Goal: Task Accomplishment & Management: Complete application form

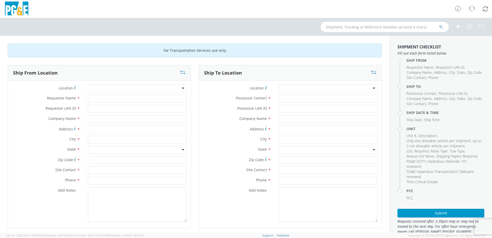
click at [122, 87] on div at bounding box center [137, 89] width 99 height 8
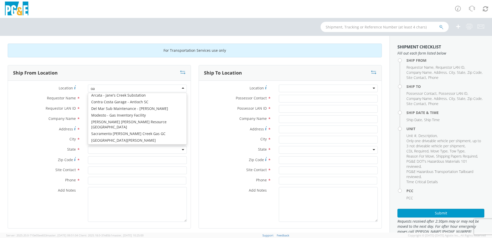
scroll to position [1, 0]
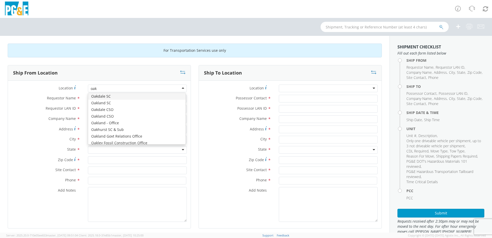
type input "oakl"
type input "PG&E"
type input "[STREET_ADDRESS]"
type input "[GEOGRAPHIC_DATA]"
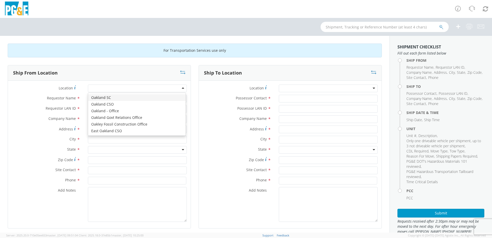
type input "94601"
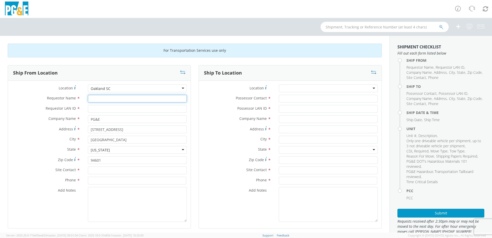
click at [105, 99] on input "Requestor Name *" at bounding box center [137, 99] width 99 height 8
type input "[PERSON_NAME]"
click at [109, 110] on input "Requestor LAN ID *" at bounding box center [137, 109] width 99 height 8
type input "gyy1"
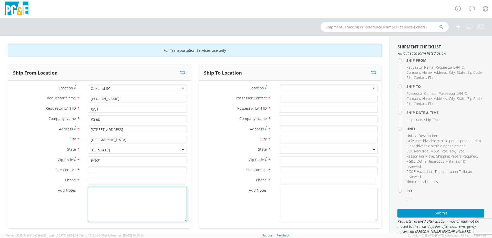
click at [144, 194] on textarea "Add Notes *" at bounding box center [137, 204] width 99 height 35
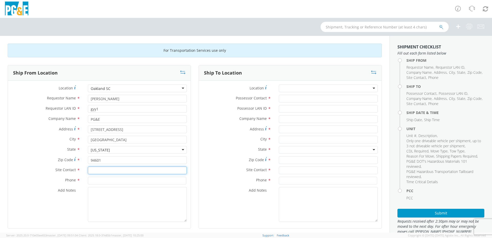
click at [113, 169] on input "text" at bounding box center [137, 171] width 99 height 8
type input "[PERSON_NAME]"
click at [108, 181] on input at bounding box center [137, 181] width 98 height 8
type input "5104372400"
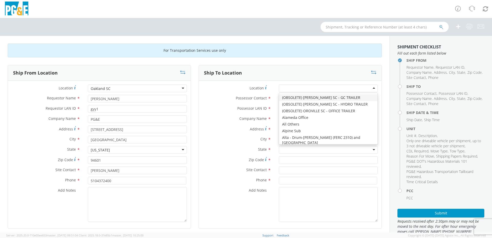
click at [296, 88] on div at bounding box center [328, 89] width 99 height 8
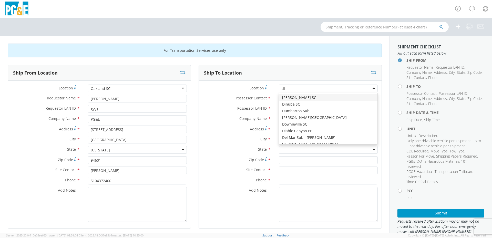
type input "[PERSON_NAME]"
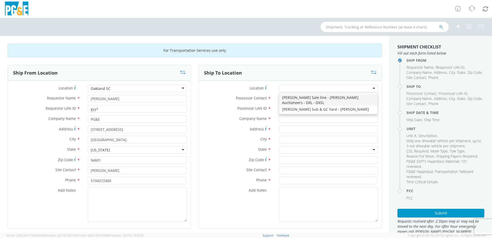
type input "PG&E"
type input "[STREET_ADDRESS][PERSON_NAME]"
type input "[PERSON_NAME]"
type input "95620"
type input "[PHONE_NUMBER]"
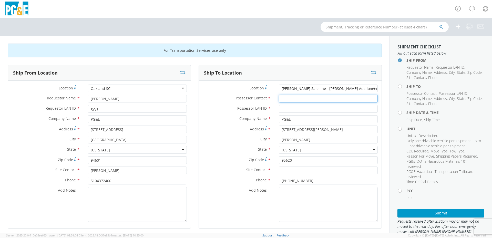
click at [313, 100] on input "Possessor Contact *" at bounding box center [328, 99] width 99 height 8
type input "s"
type input "[PERSON_NAME]"
click at [303, 109] on input "Possessor LAN ID *" at bounding box center [328, 109] width 99 height 8
type input "gyy1"
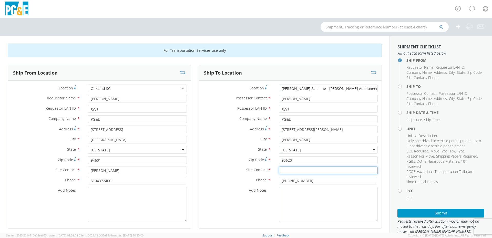
click at [306, 169] on input "text" at bounding box center [328, 171] width 99 height 8
type input "staff"
click at [235, 205] on div "Add Notes *" at bounding box center [290, 204] width 183 height 35
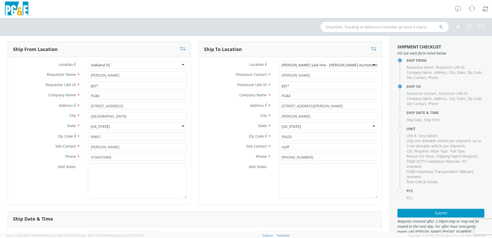
scroll to position [102, 0]
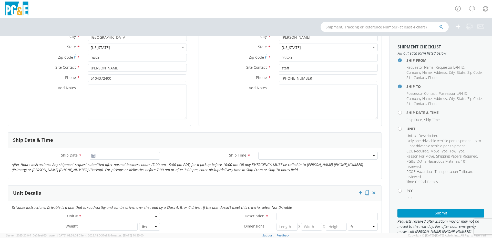
click at [91, 156] on icon at bounding box center [93, 156] width 4 height 4
click at [126, 158] on input "[DATE]" at bounding box center [125, 156] width 70 height 8
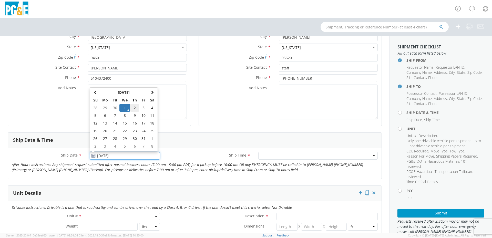
click at [134, 109] on td "2" at bounding box center [134, 108] width 9 height 8
type input "[DATE]"
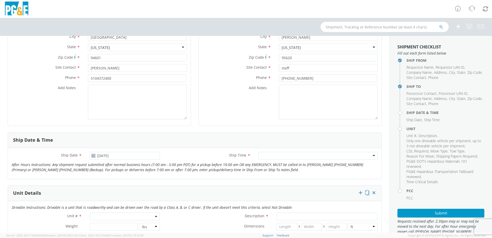
click at [291, 154] on div at bounding box center [317, 156] width 119 height 8
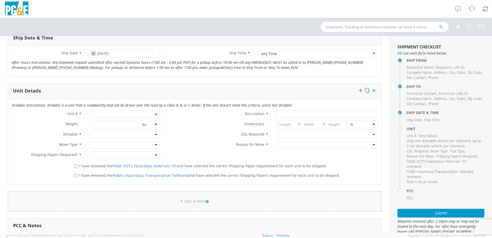
scroll to position [205, 0]
click at [115, 112] on span at bounding box center [125, 114] width 70 height 8
click at [116, 122] on input "search" at bounding box center [124, 123] width 67 height 8
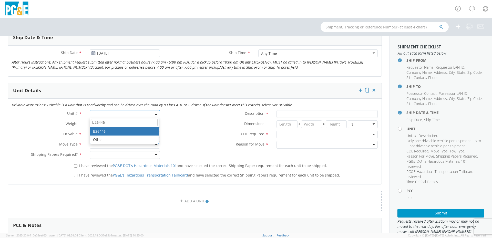
type input "b26446"
type input "TRUCK; DUMP 10YD 6X4"
type input "56000"
select select "B26446"
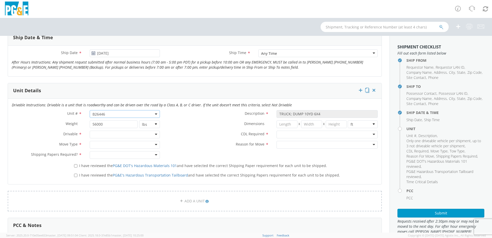
click at [109, 132] on div at bounding box center [125, 135] width 70 height 8
click at [113, 144] on div at bounding box center [125, 145] width 70 height 8
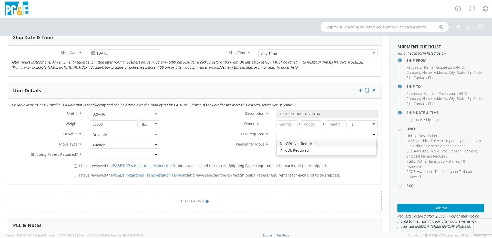
click at [284, 133] on div at bounding box center [326, 135] width 101 height 8
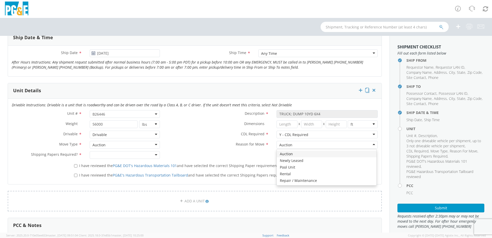
click at [303, 146] on div "Auction" at bounding box center [326, 145] width 101 height 8
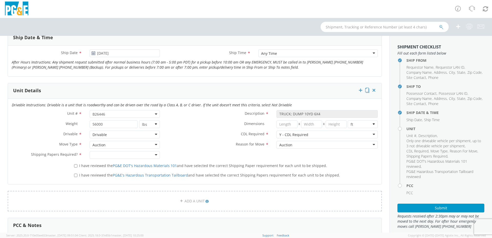
click at [303, 145] on div "Auction" at bounding box center [326, 145] width 101 height 8
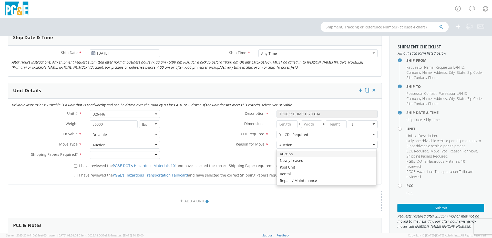
click at [109, 154] on div at bounding box center [125, 155] width 70 height 8
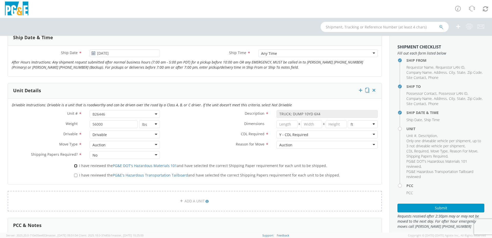
click at [76, 167] on input "I have reviewed the PG&E DOT's Hazardous Materials 101 and have selected the co…" at bounding box center [75, 165] width 3 height 3
checkbox input "true"
click at [75, 175] on input "I have reviewed the PG&E's Hazardous Transportation Tailboard and have selected…" at bounding box center [75, 175] width 3 height 3
checkbox input "true"
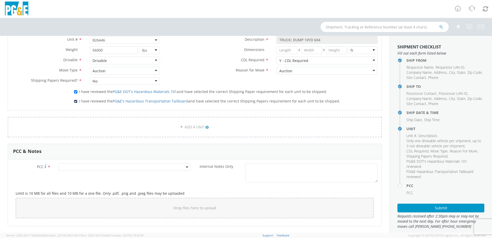
scroll to position [282, 0]
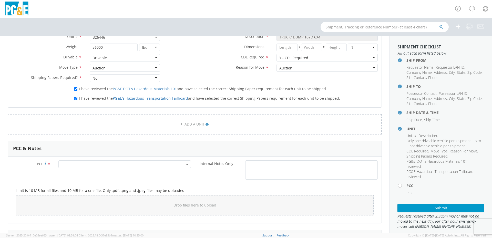
click at [83, 165] on span at bounding box center [124, 164] width 132 height 8
click at [96, 174] on input "number" at bounding box center [124, 173] width 128 height 8
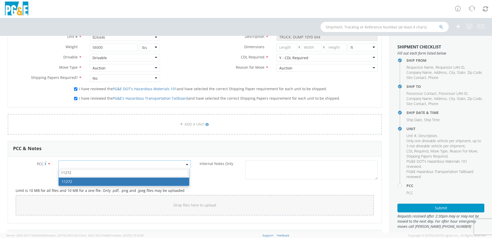
type input "11272"
select select "11272"
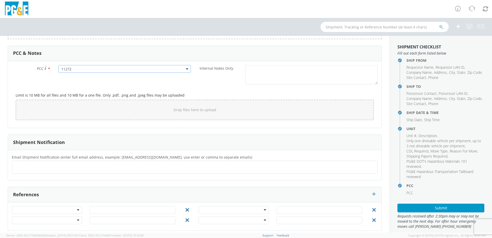
scroll to position [382, 0]
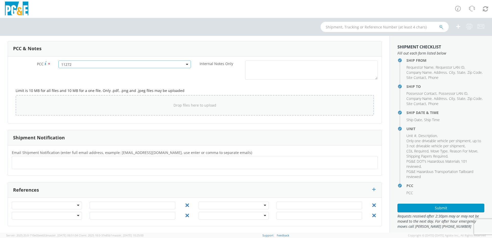
click at [58, 107] on div "Drop files here to upload" at bounding box center [195, 105] width 350 height 12
click at [27, 166] on ul at bounding box center [194, 162] width 361 height 8
type input "[EMAIL_ADDRESS][DOMAIN_NAME]"
click at [440, 210] on button "Submit" at bounding box center [440, 208] width 87 height 9
